Goal: Communication & Community: Answer question/provide support

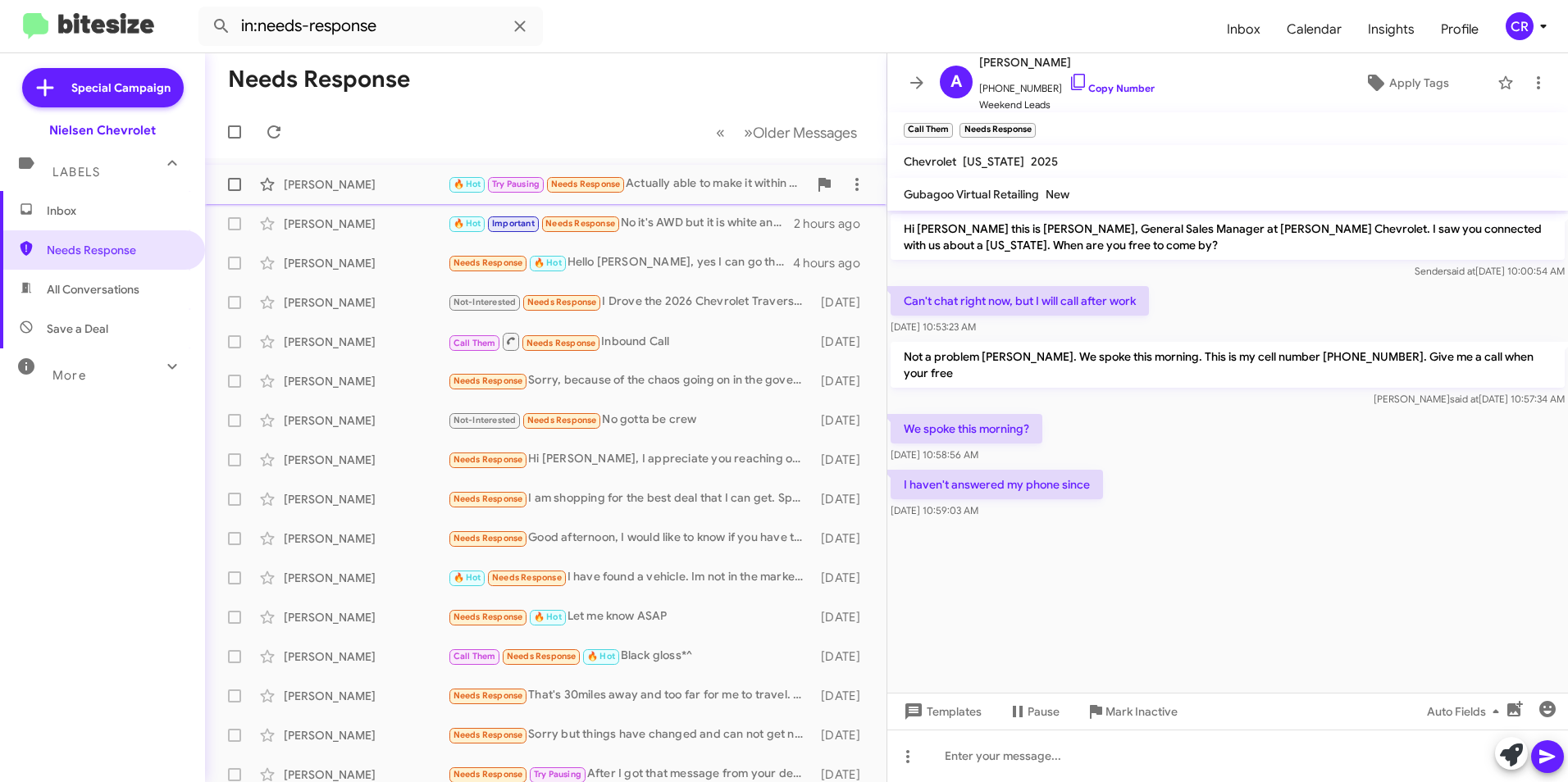
click at [665, 180] on div "🔥 Hot Try Pausing Needs Response Actually able to make it within the hour. Shou…" at bounding box center [628, 184] width 360 height 19
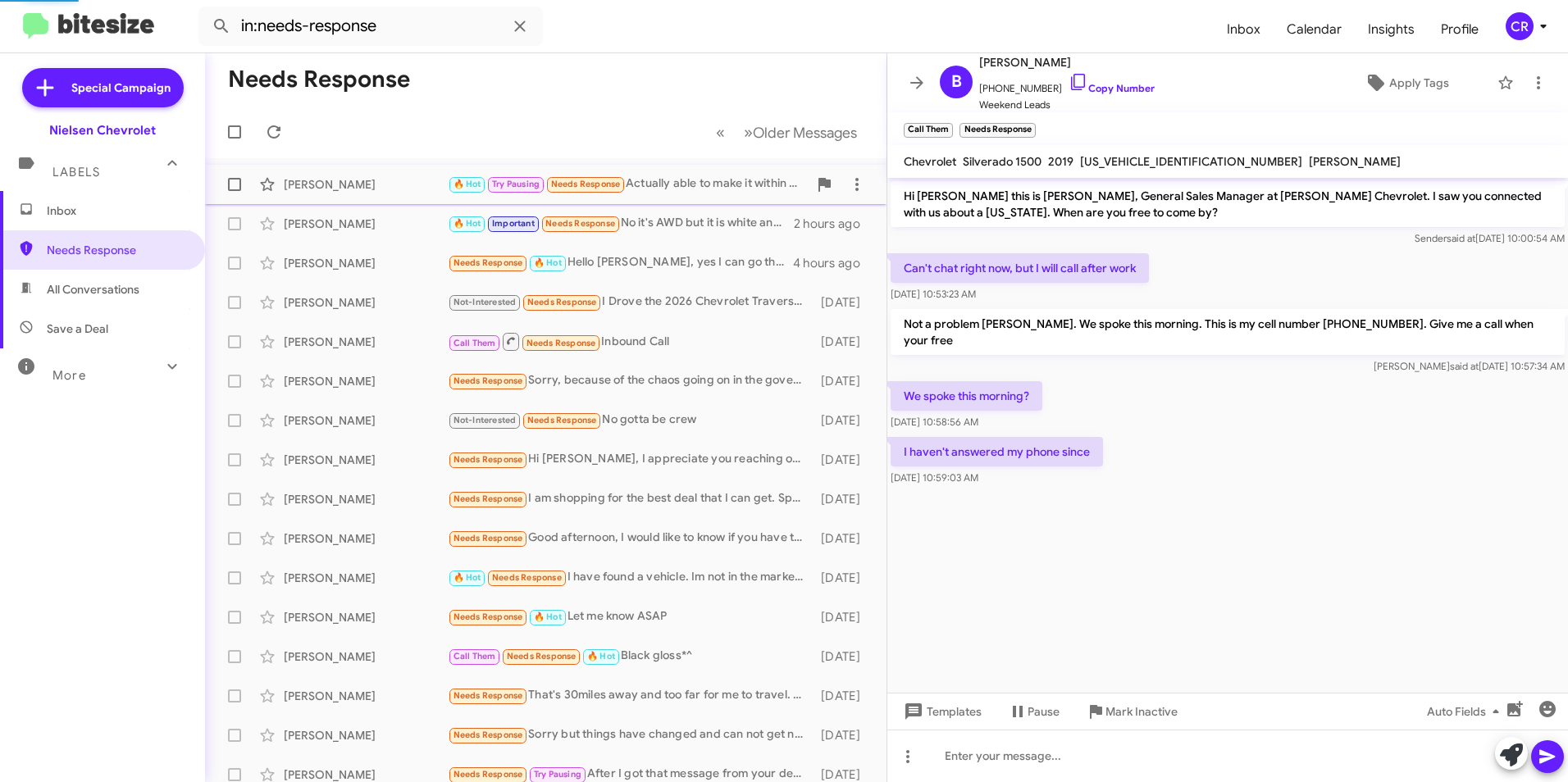
scroll to position [112, 0]
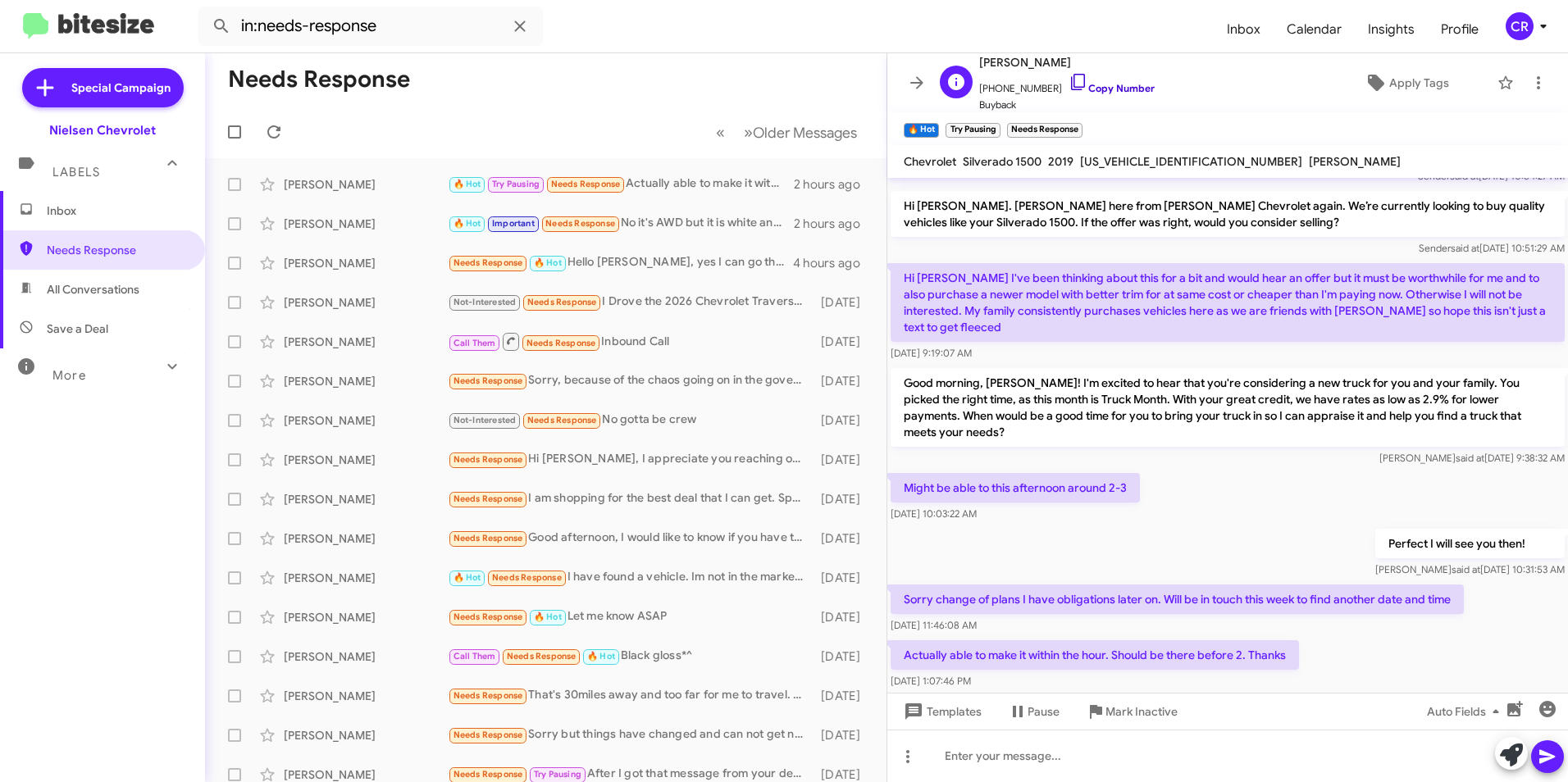
click at [1105, 86] on link "Copy Number" at bounding box center [1111, 88] width 86 height 12
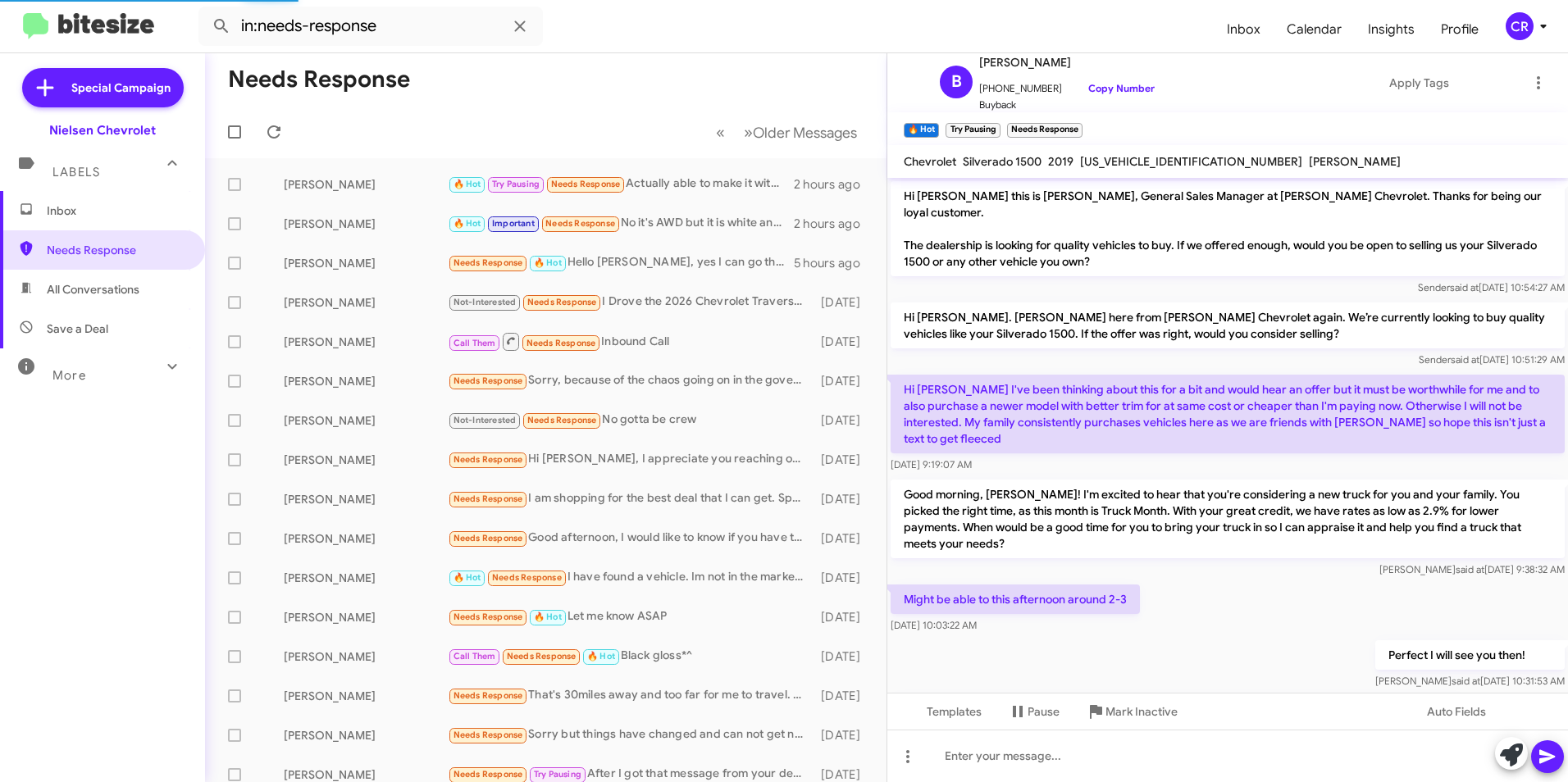
scroll to position [112, 0]
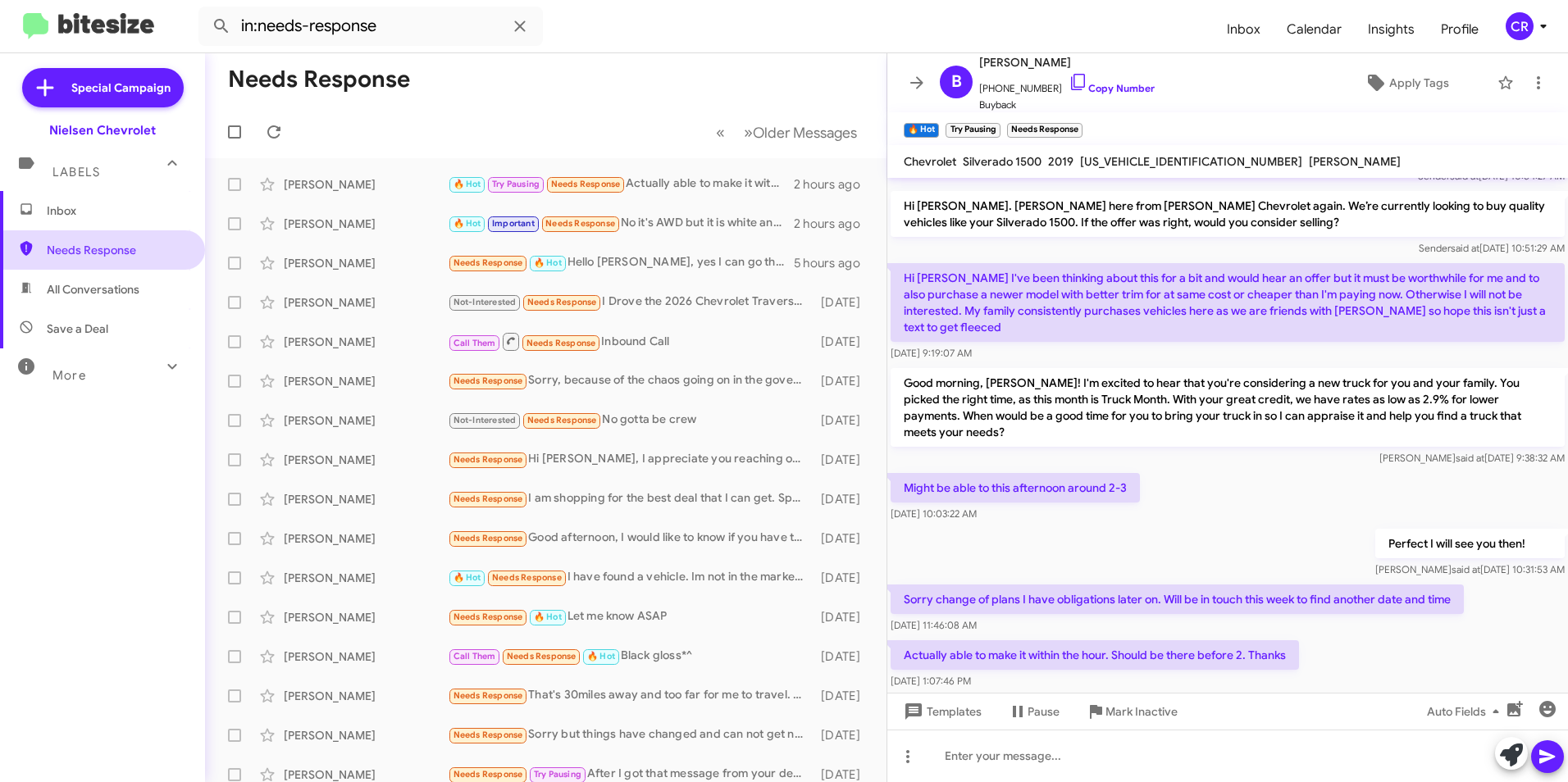
click at [82, 261] on span "Needs Response" at bounding box center [102, 250] width 205 height 39
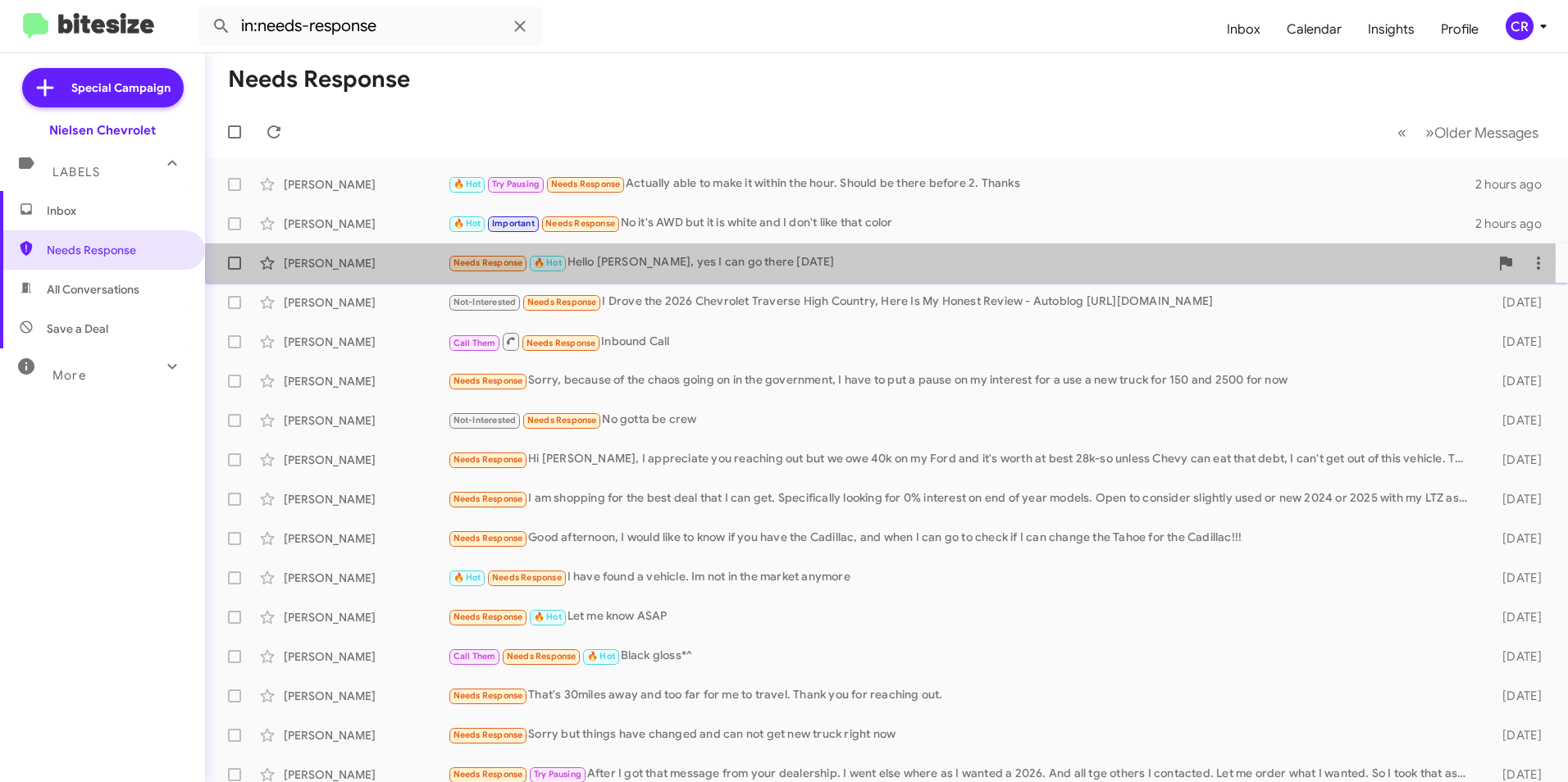
click at [674, 262] on div "Needs Response 🔥 Hot Hello Mr. Brentt, yes I can go there this Saturday" at bounding box center [968, 263] width 1041 height 19
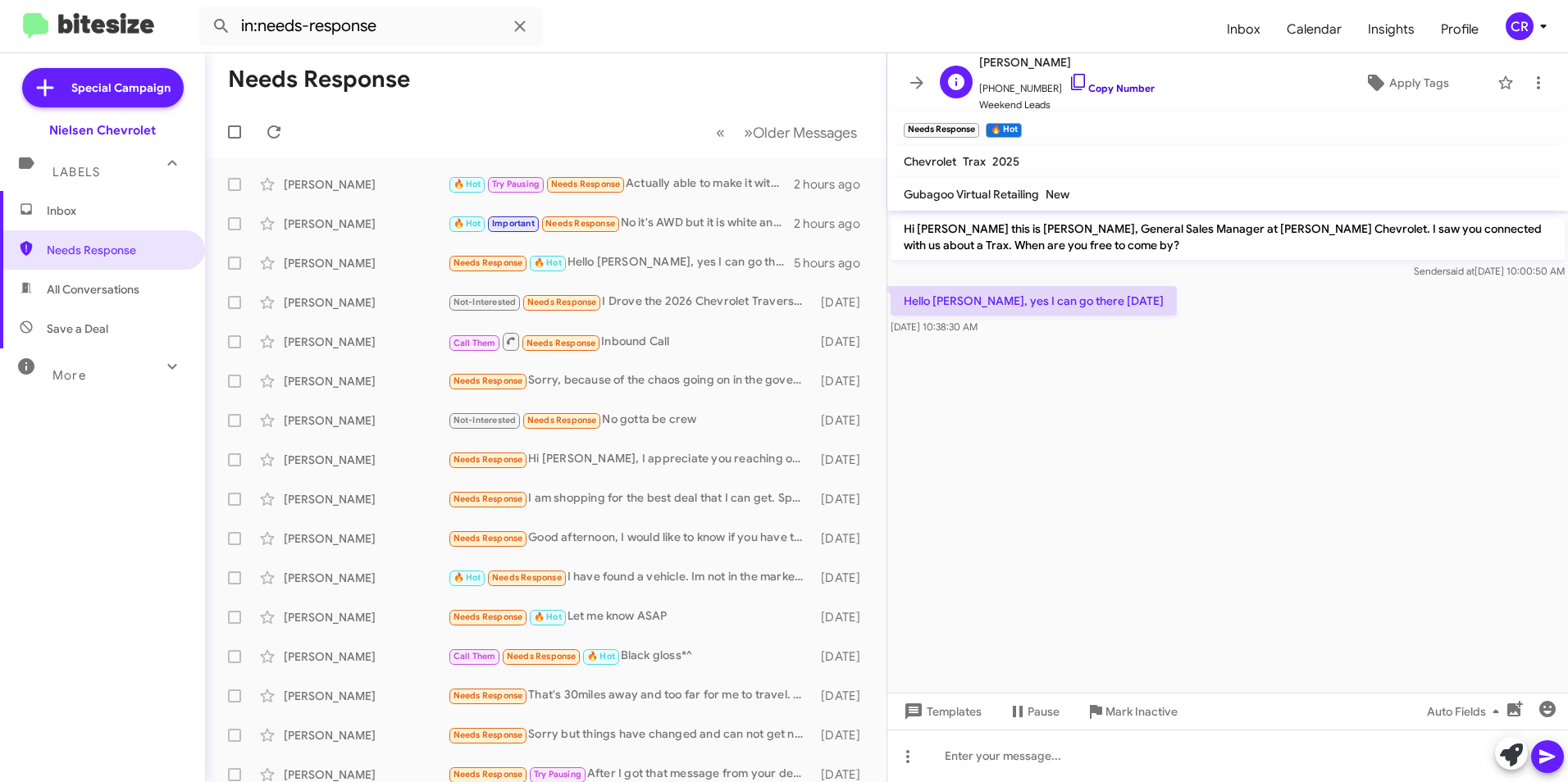
click at [1096, 88] on link "Copy Number" at bounding box center [1111, 88] width 86 height 12
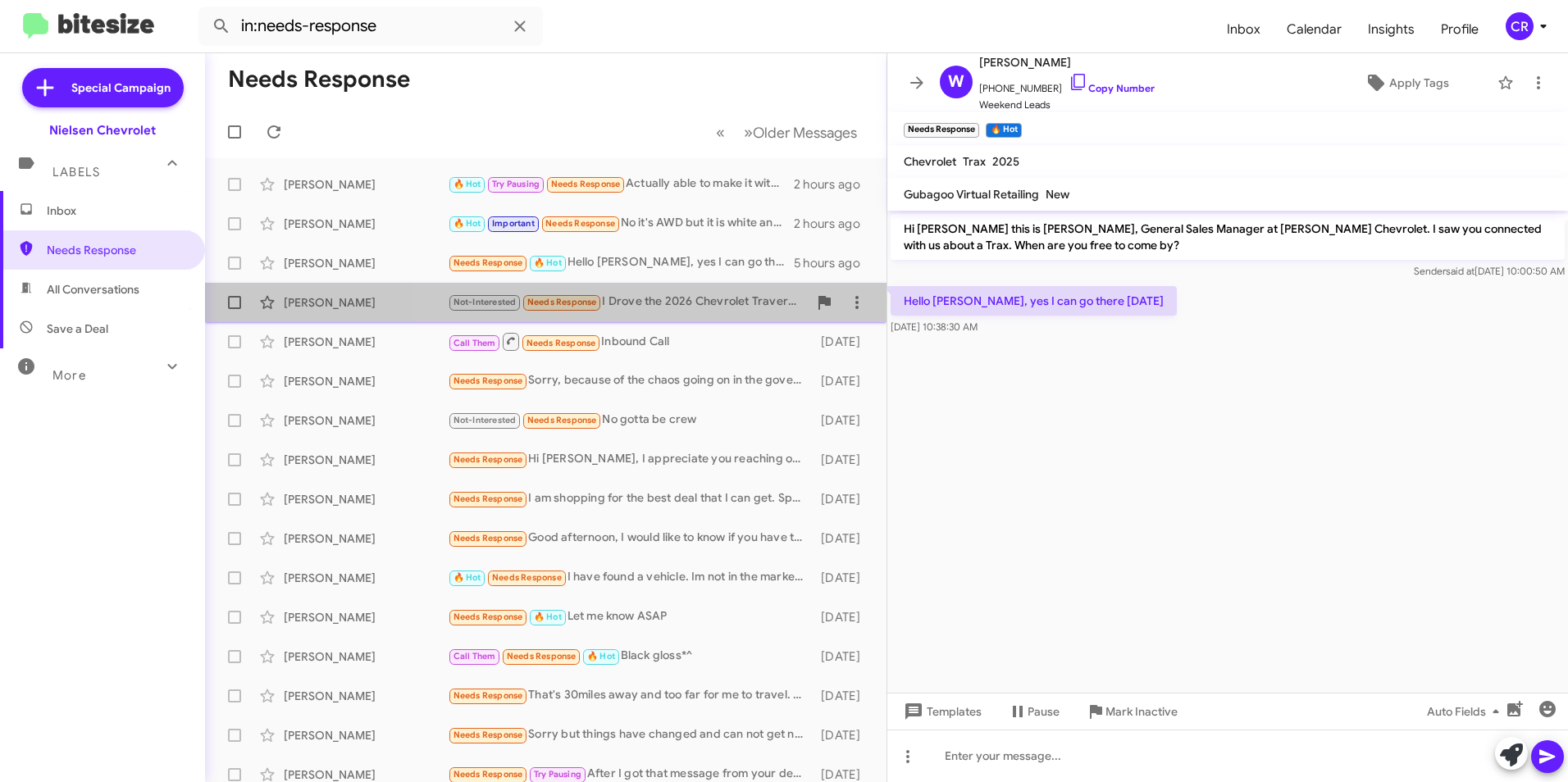
click at [706, 298] on div "Not-Interested Needs Response I Drove the 2026 Chevrolet Traverse High Country,…" at bounding box center [628, 303] width 360 height 19
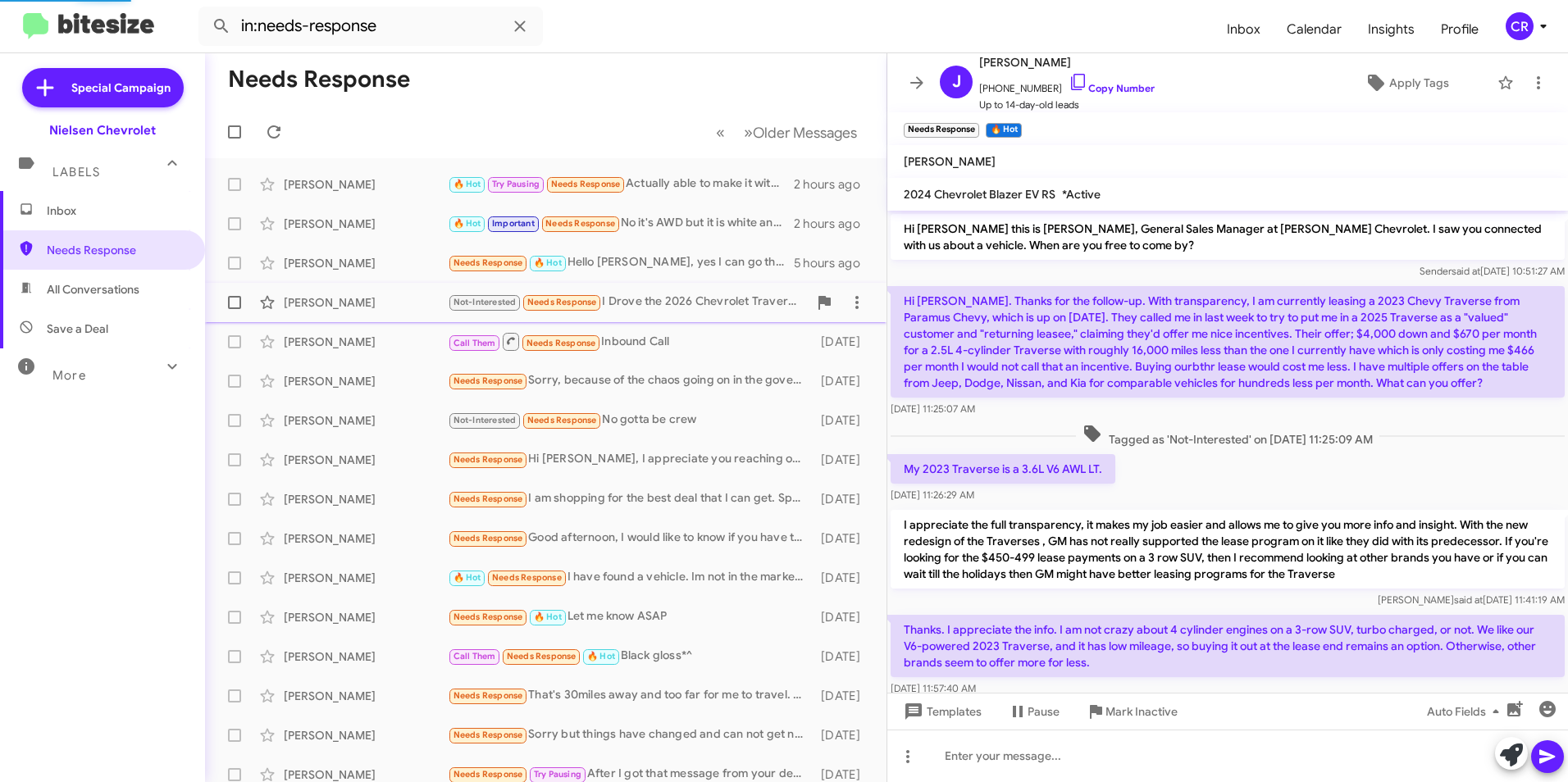
scroll to position [457, 0]
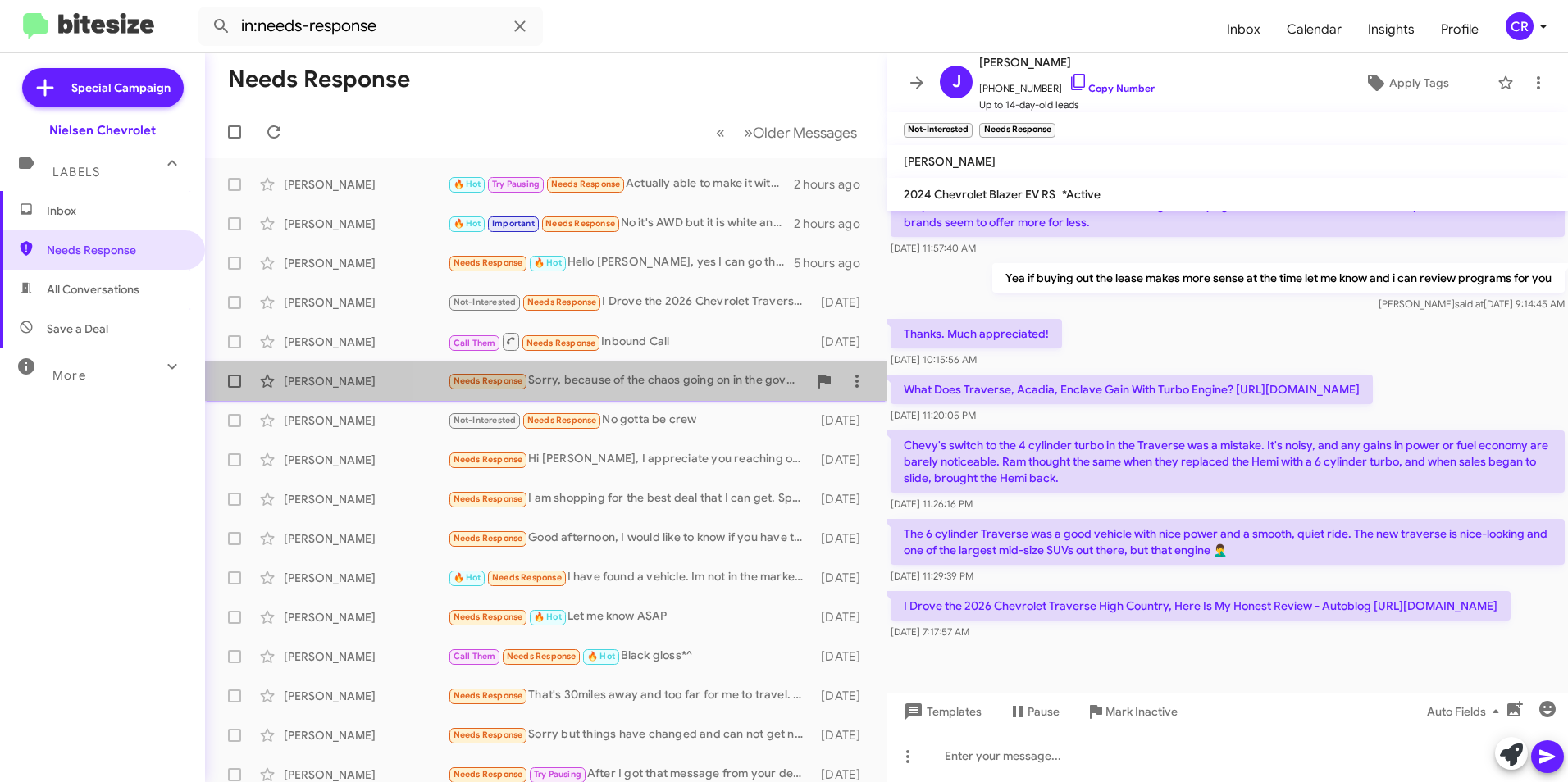
click at [646, 380] on div "Needs Response Sorry, because of the chaos going on in the government, I have t…" at bounding box center [628, 381] width 360 height 19
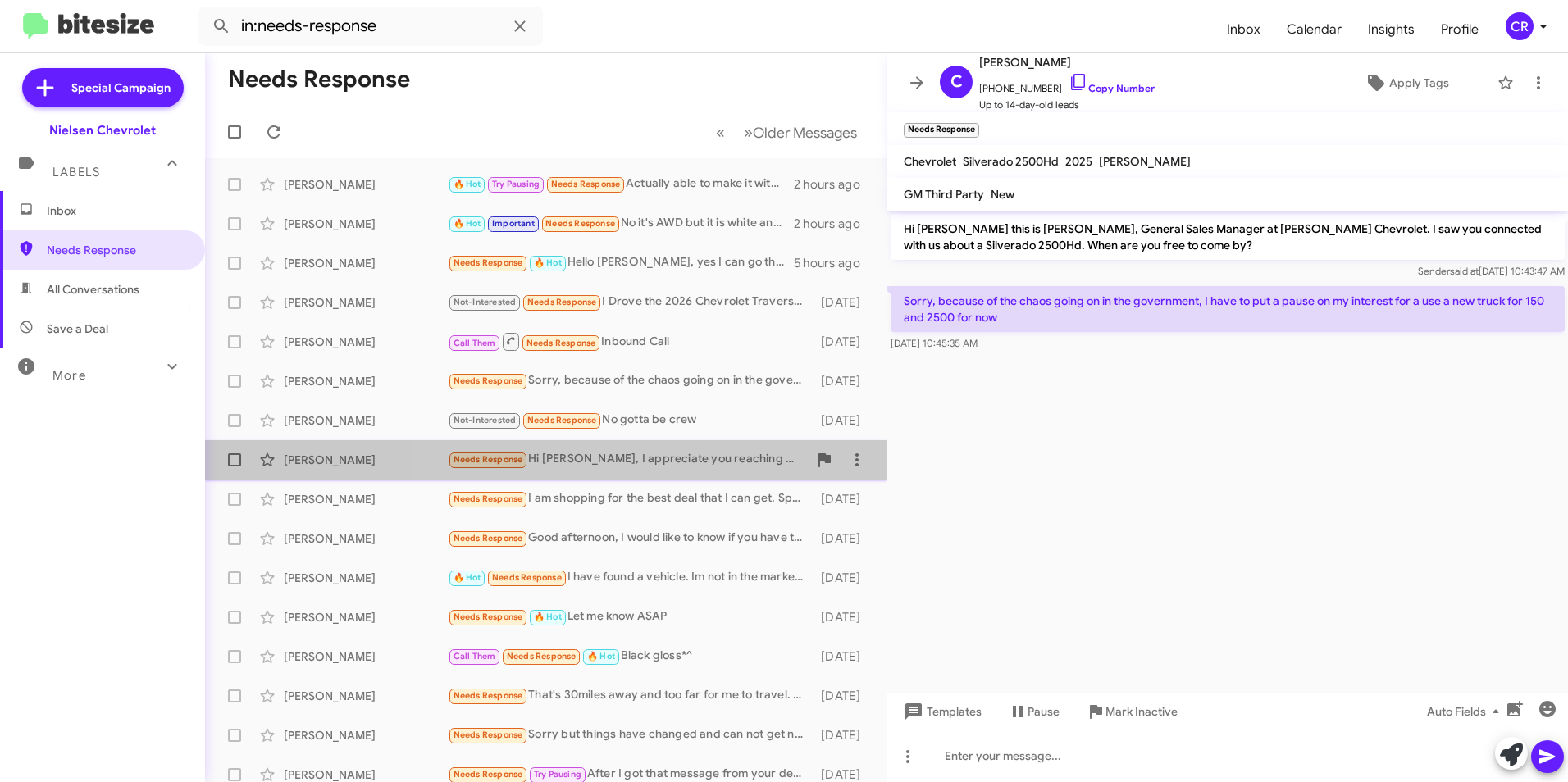
click at [654, 459] on div "Needs Response Hi Brentt, I appreciate you reaching out but we owe 40k on my Fo…" at bounding box center [628, 459] width 360 height 19
